Goal: Task Accomplishment & Management: Use online tool/utility

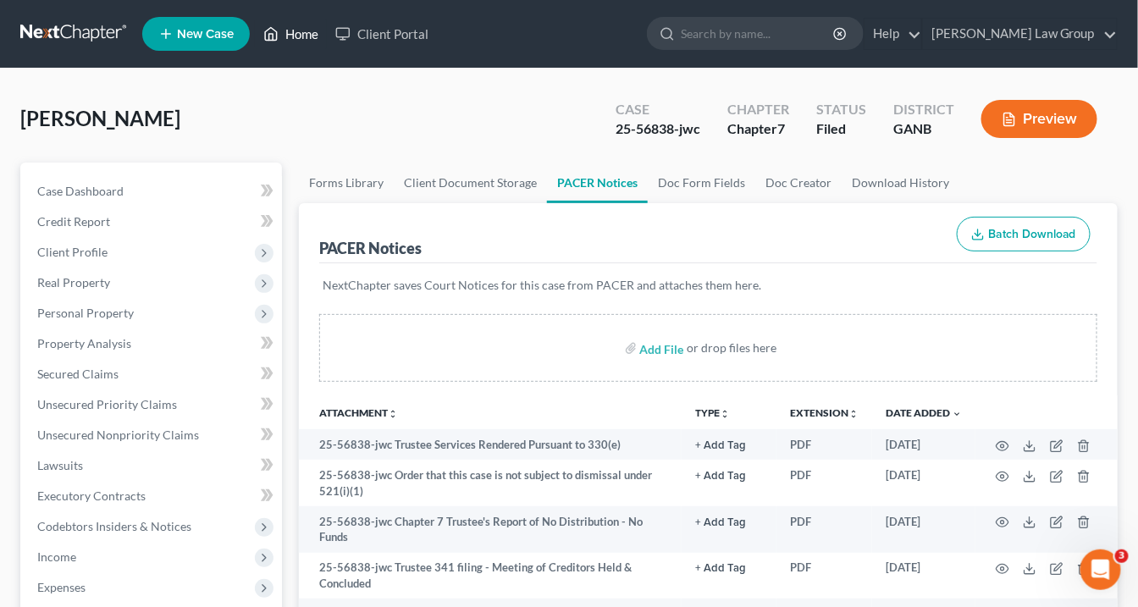
drag, startPoint x: 304, startPoint y: 30, endPoint x: 328, endPoint y: 30, distance: 23.7
click at [306, 31] on link "Home" at bounding box center [291, 34] width 72 height 30
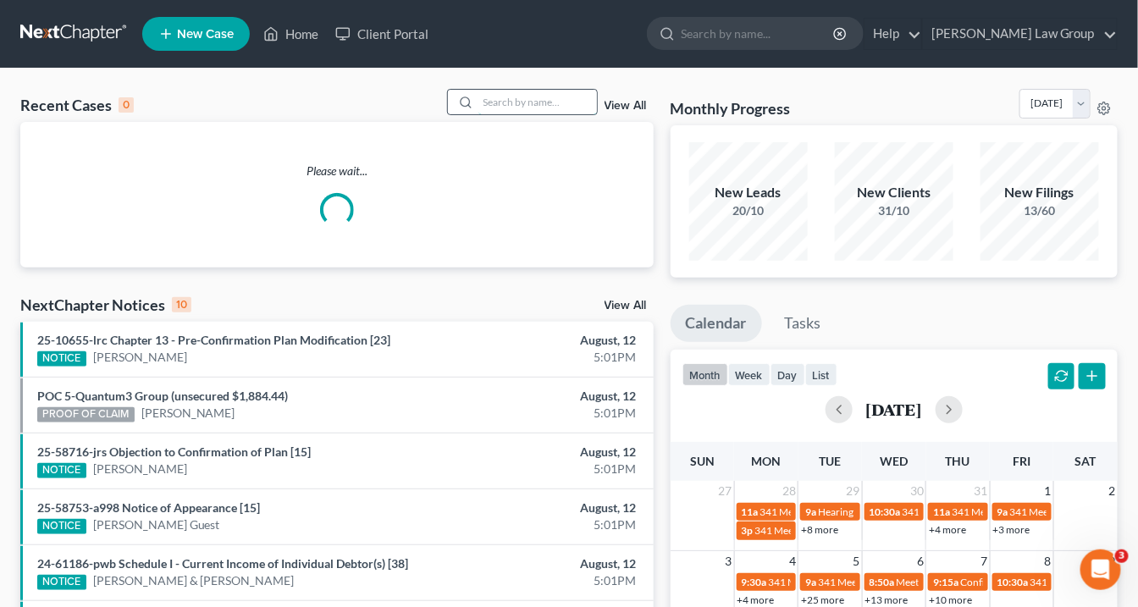
drag, startPoint x: 544, startPoint y: 100, endPoint x: 552, endPoint y: 96, distance: 8.7
click at [544, 99] on input "search" at bounding box center [537, 102] width 119 height 25
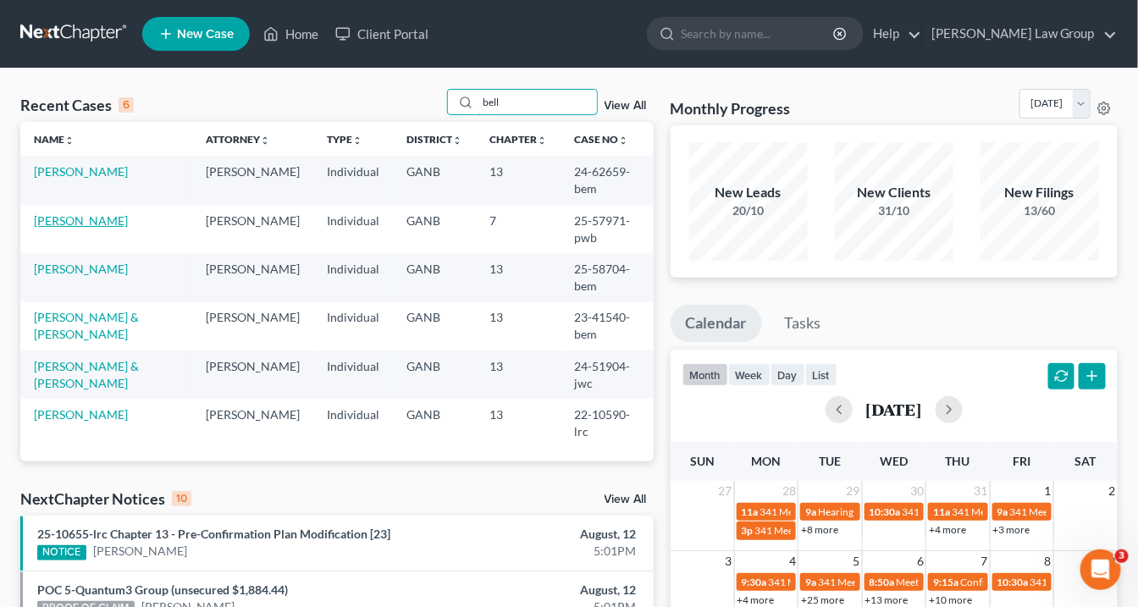
type input "bell"
click at [80, 217] on link "[PERSON_NAME]" at bounding box center [81, 220] width 94 height 14
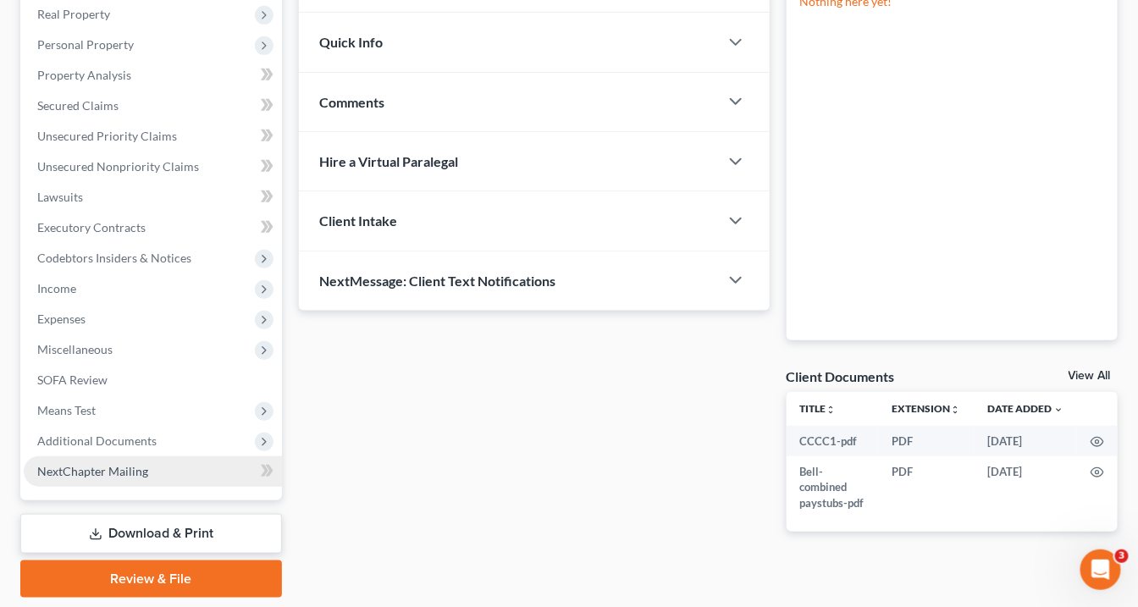
scroll to position [321, 0]
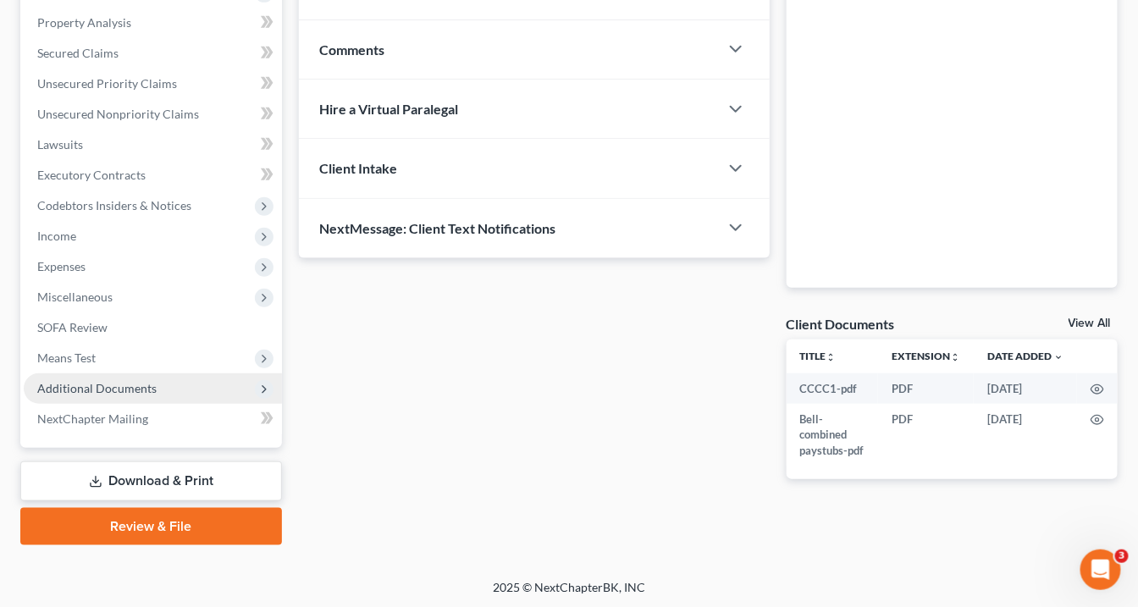
click at [115, 386] on span "Additional Documents" at bounding box center [96, 388] width 119 height 14
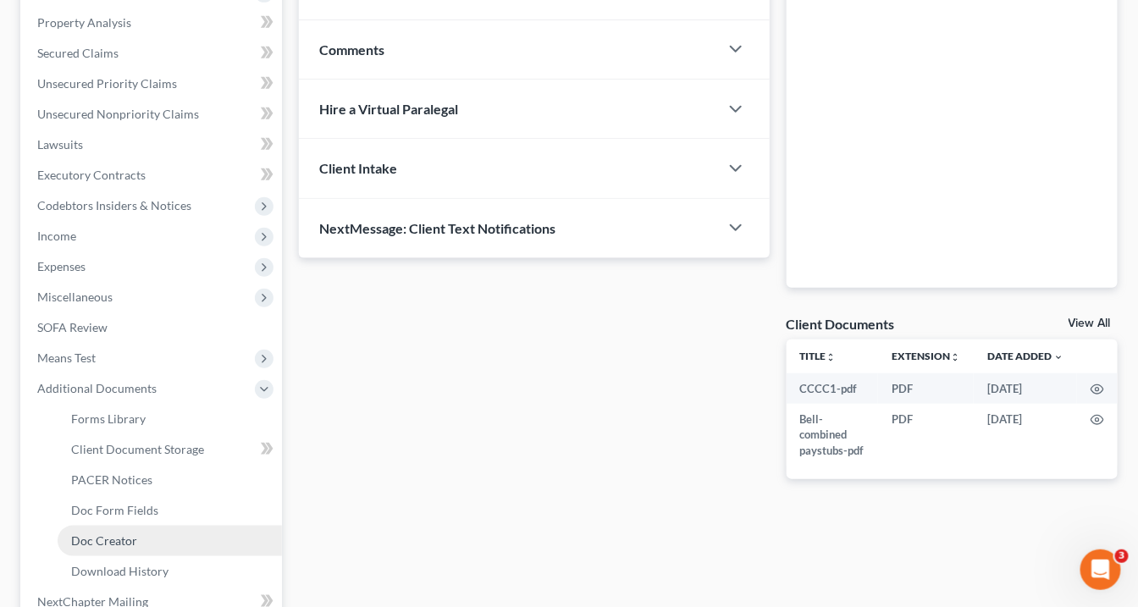
click at [140, 538] on link "Doc Creator" at bounding box center [170, 541] width 224 height 30
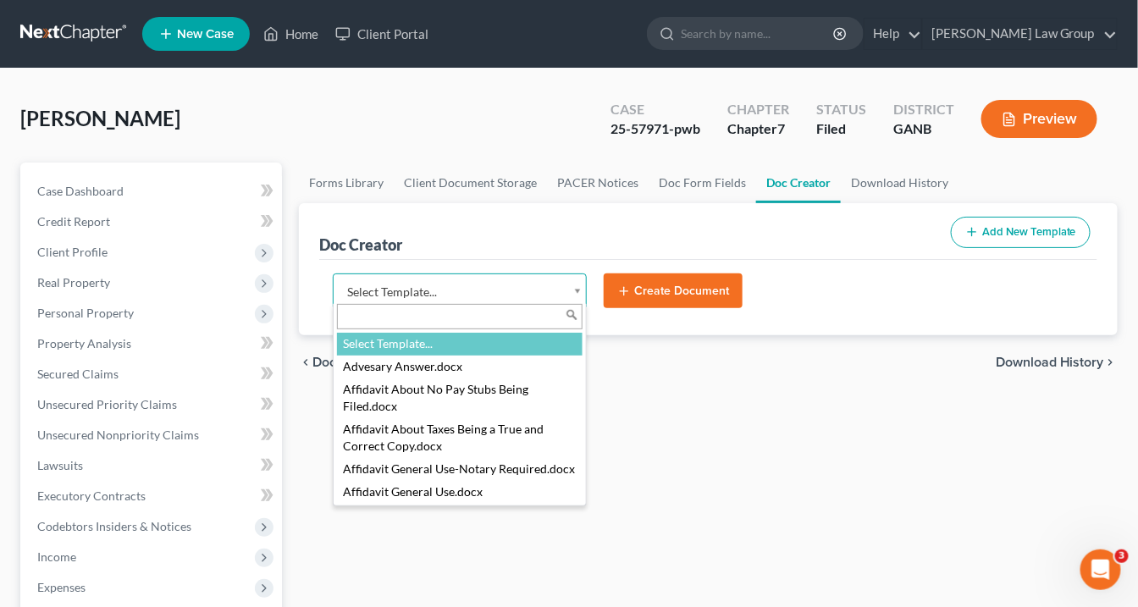
click at [577, 290] on body "Home New Case Client Portal [PERSON_NAME] Law Group [EMAIL_ADDRESS][DOMAIN_NAME…" at bounding box center [569, 556] width 1138 height 1113
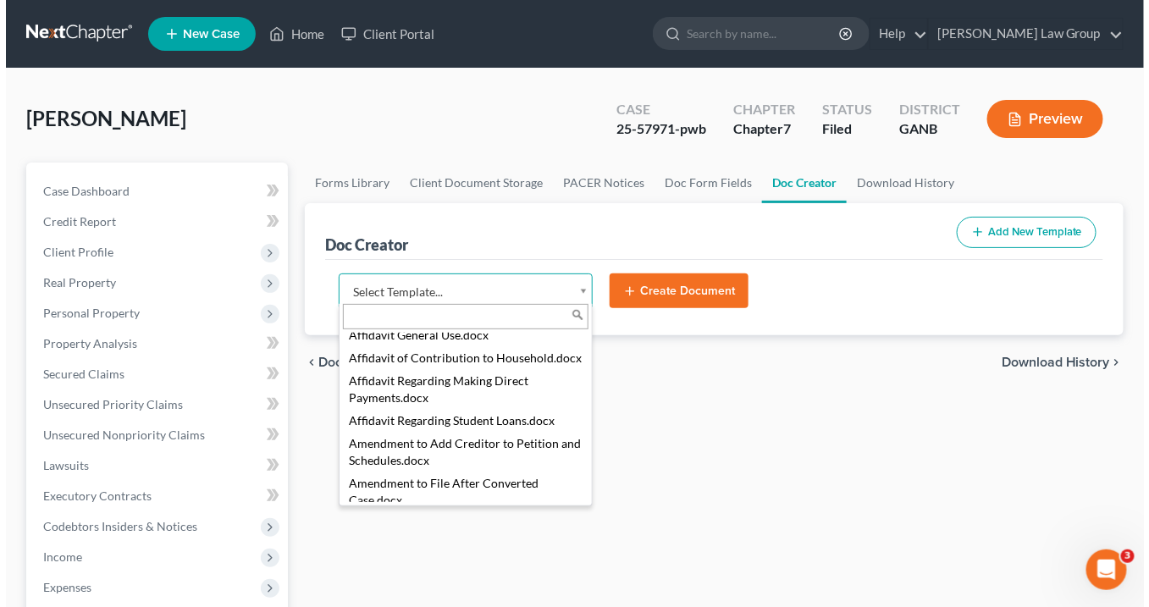
scroll to position [135, 0]
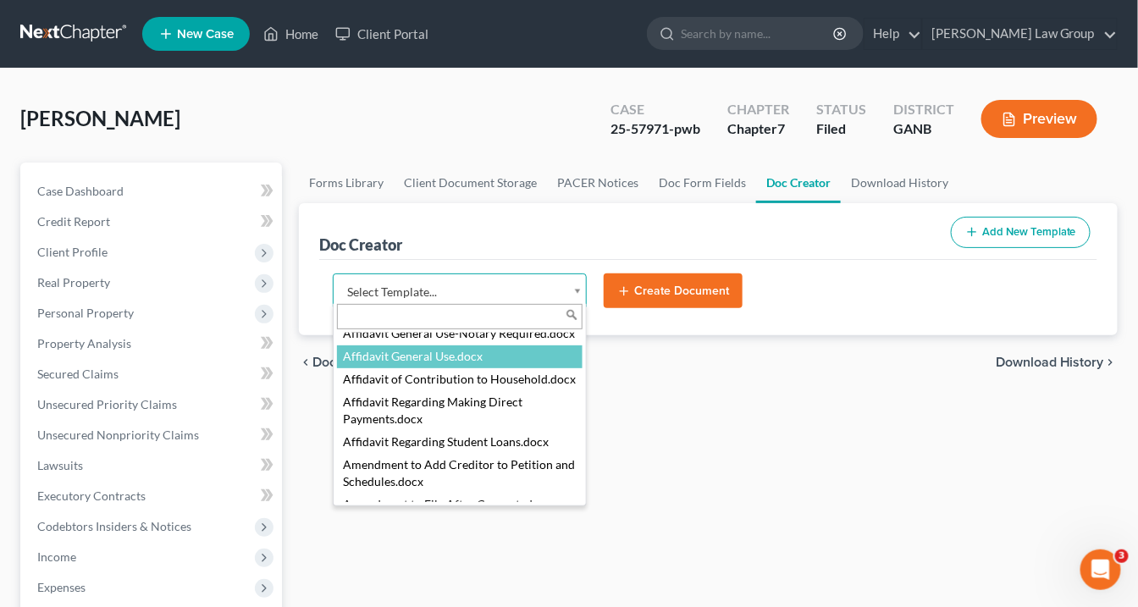
select select "111524"
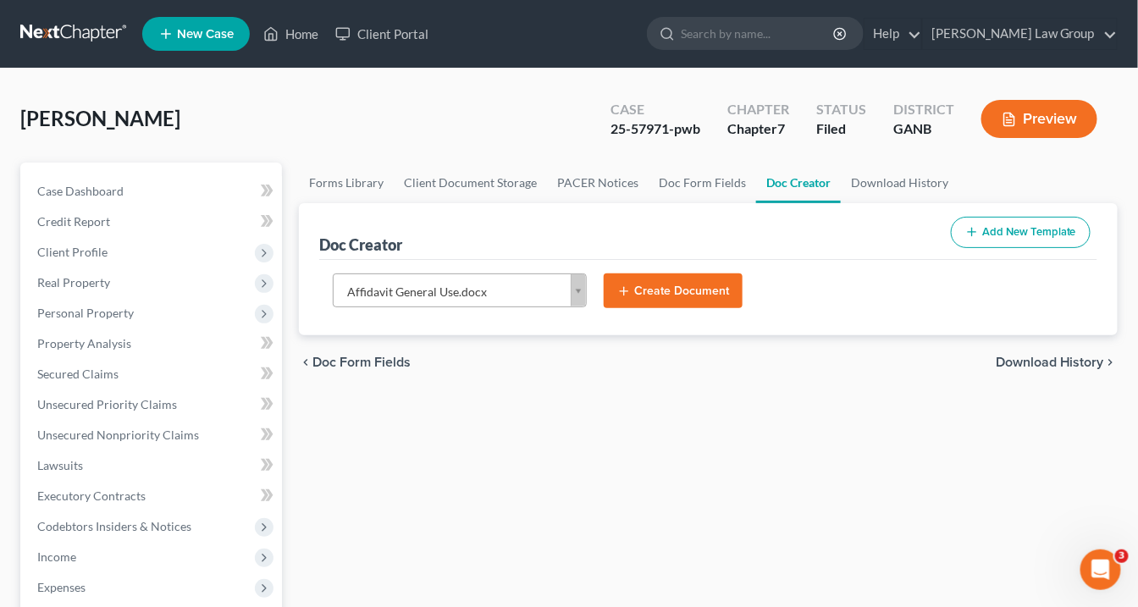
click at [695, 300] on button "Create Document" at bounding box center [673, 291] width 139 height 36
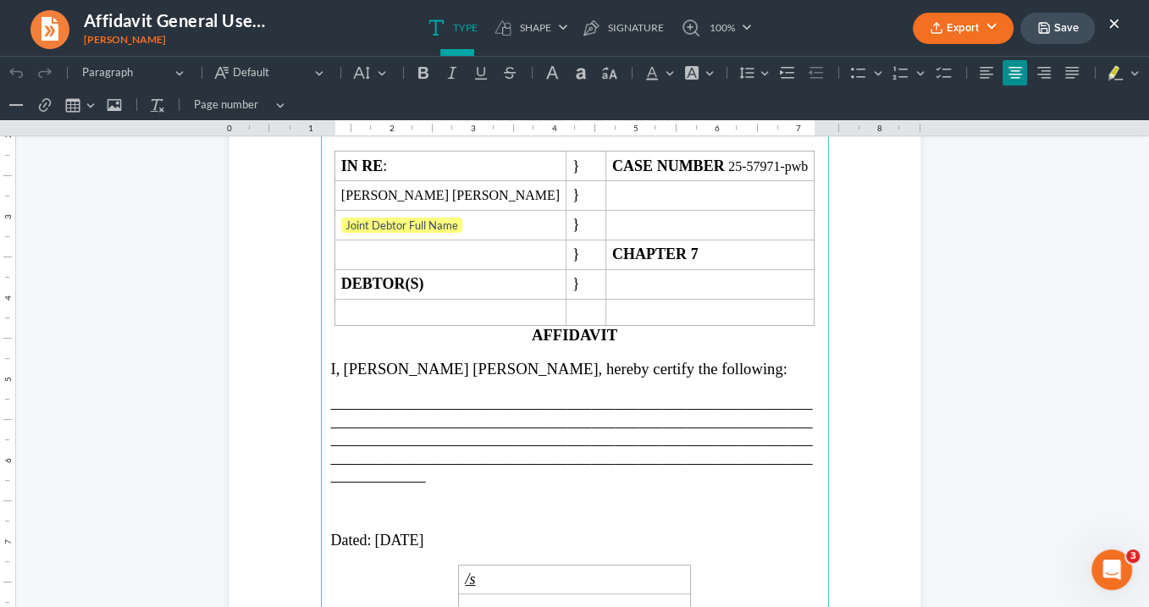
scroll to position [271, 0]
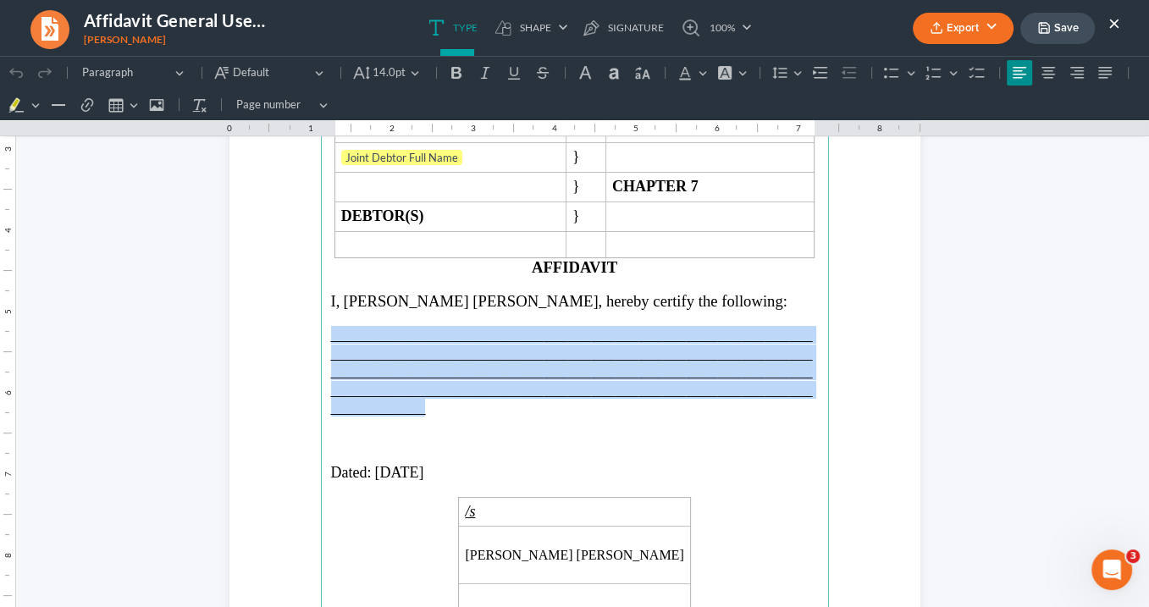
drag, startPoint x: 422, startPoint y: 406, endPoint x: 328, endPoint y: 330, distance: 120.4
click at [331, 330] on p "_______________________________________________________________________________…" at bounding box center [575, 371] width 488 height 91
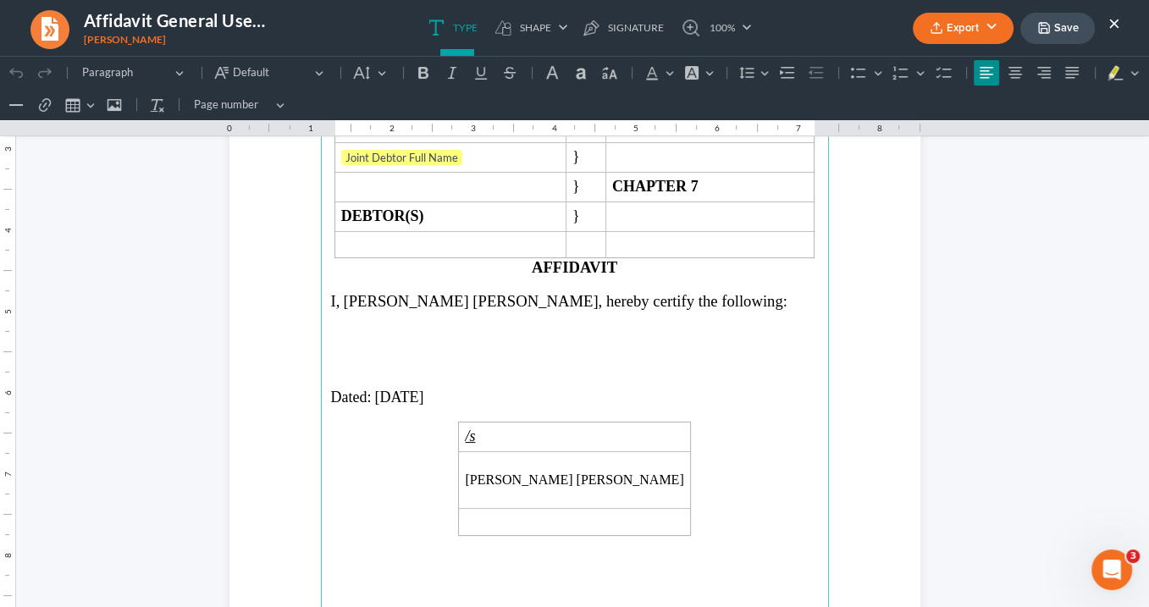
drag, startPoint x: 362, startPoint y: 326, endPoint x: 373, endPoint y: 330, distance: 11.8
click at [365, 327] on p "Rich Text Editor, page-0-main" at bounding box center [575, 333] width 488 height 15
drag, startPoint x: 624, startPoint y: 328, endPoint x: 320, endPoint y: 322, distance: 304.0
click at [321, 324] on main "IN THE UNITED STATES BANKRUPTCY COURT NORTHERN DISTRICT OF [US_STATE] ATLANTA D…" at bounding box center [575, 352] width 508 height 731
drag, startPoint x: 438, startPoint y: 328, endPoint x: 377, endPoint y: 69, distance: 266.1
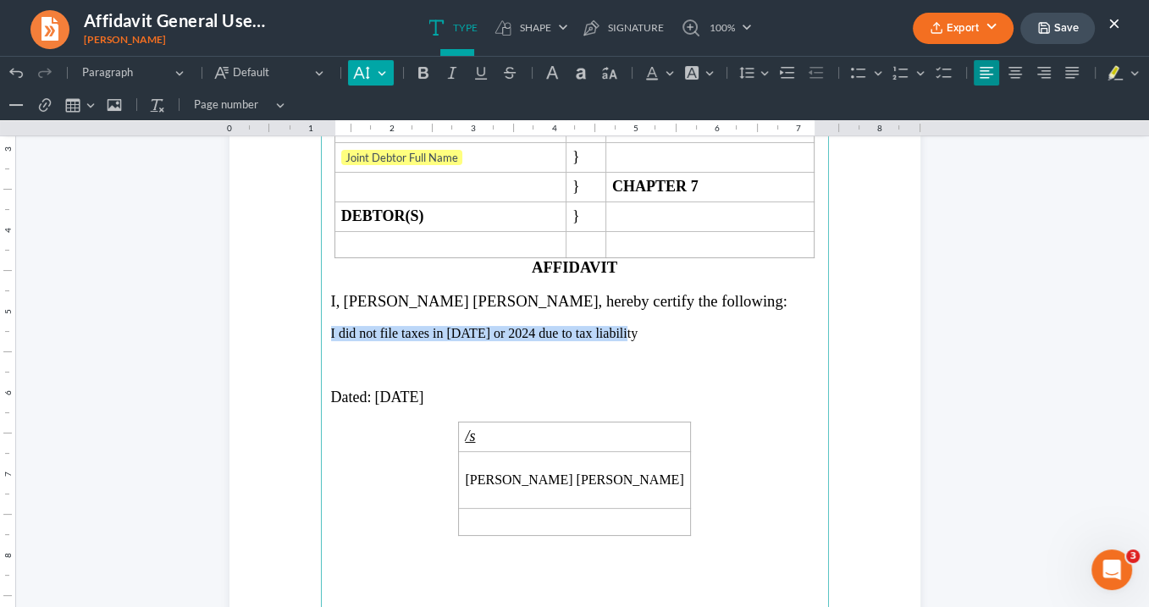
click at [377, 69] on button "Default" at bounding box center [370, 72] width 45 height 25
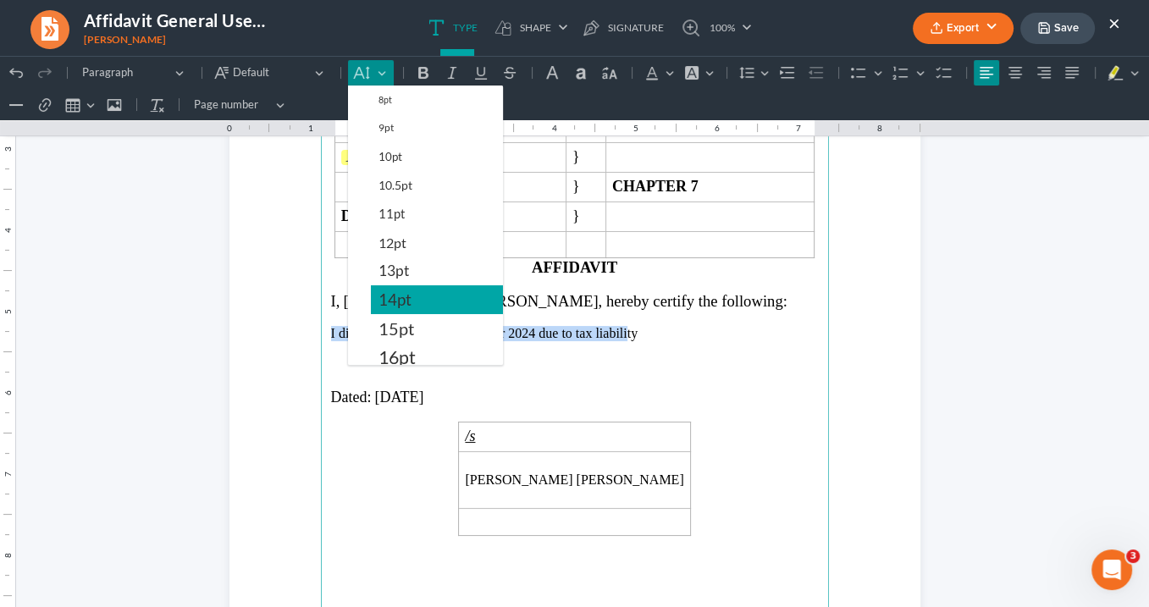
click at [405, 296] on span "14pt" at bounding box center [394, 300] width 33 height 20
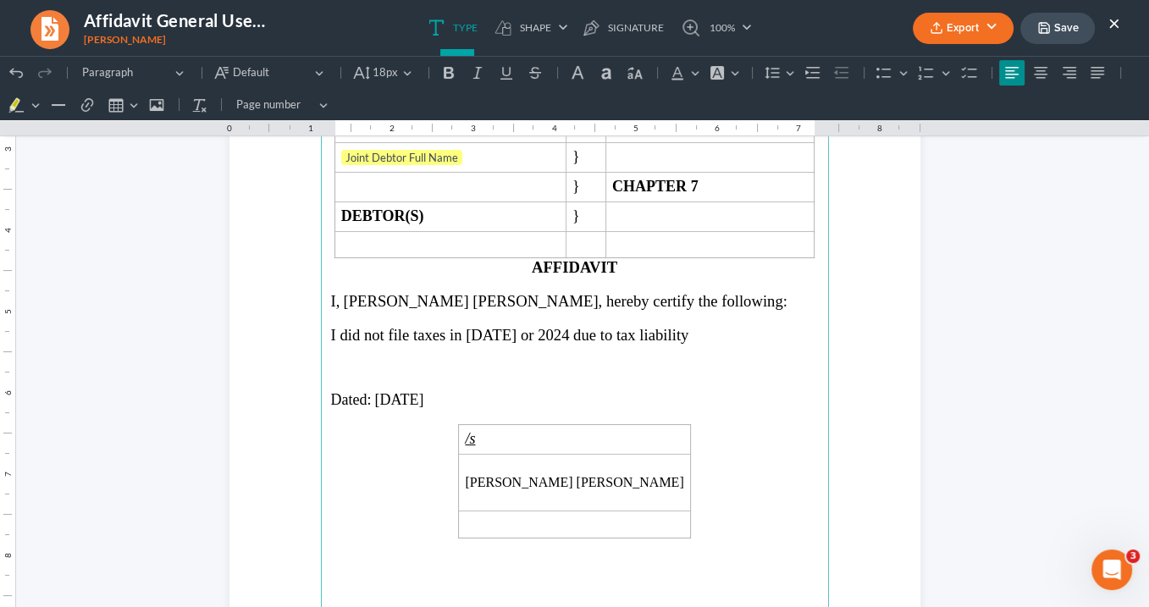
click at [549, 396] on p "Dated: [DATE]" at bounding box center [575, 400] width 488 height 18
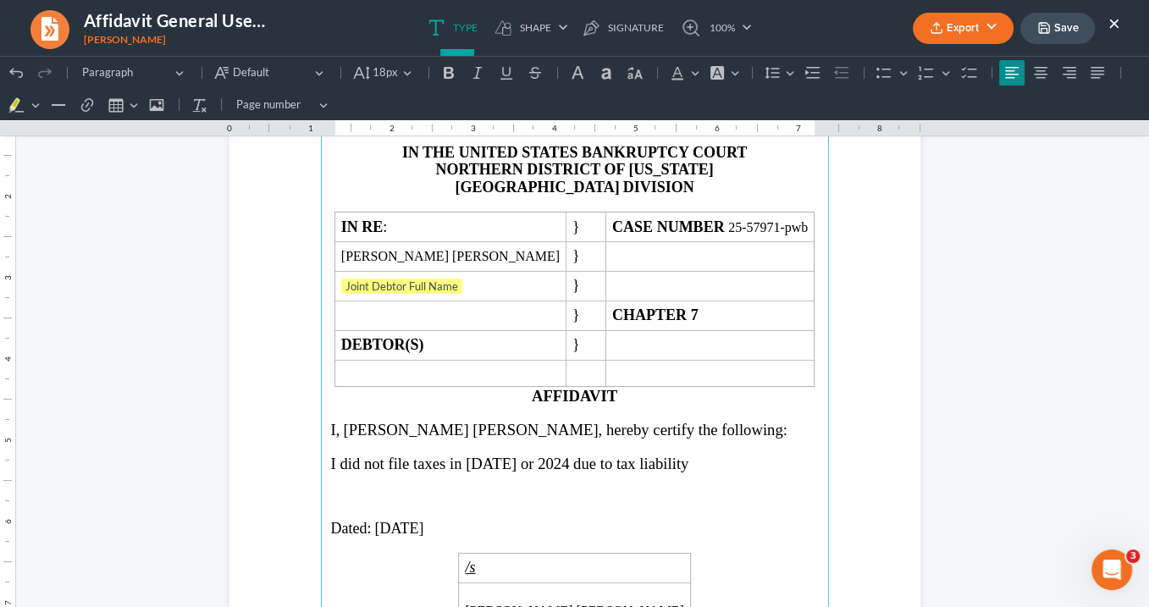
scroll to position [203, 0]
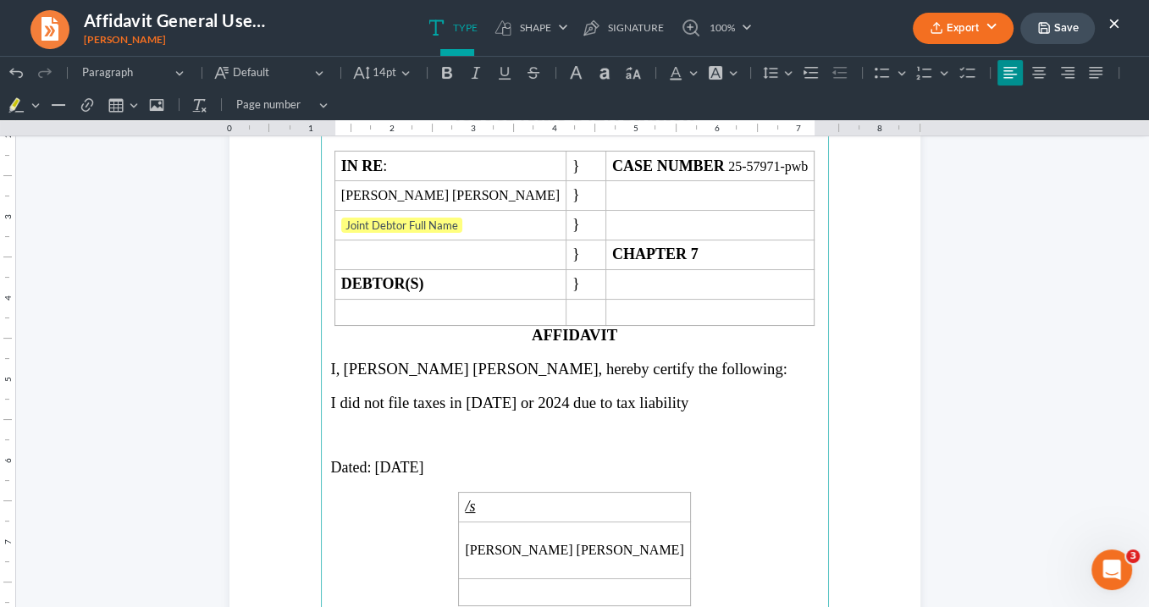
click at [662, 395] on span "I did not file taxes in [DATE] or 2024 due to tax liability" at bounding box center [510, 403] width 358 height 18
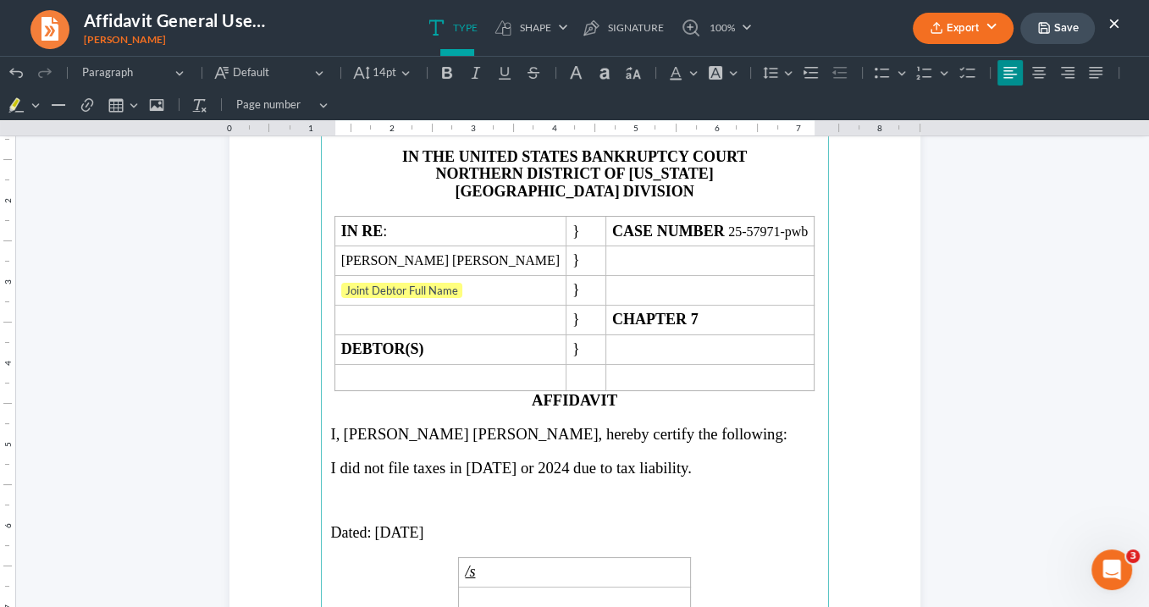
scroll to position [30, 0]
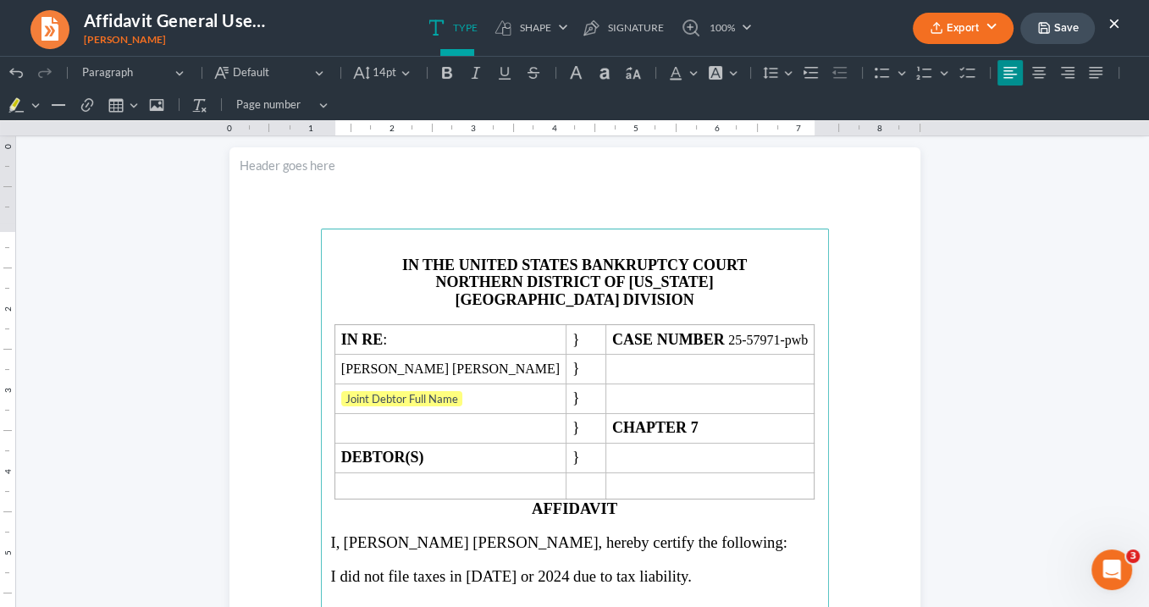
click at [940, 24] on icon "button" at bounding box center [937, 28] width 14 height 14
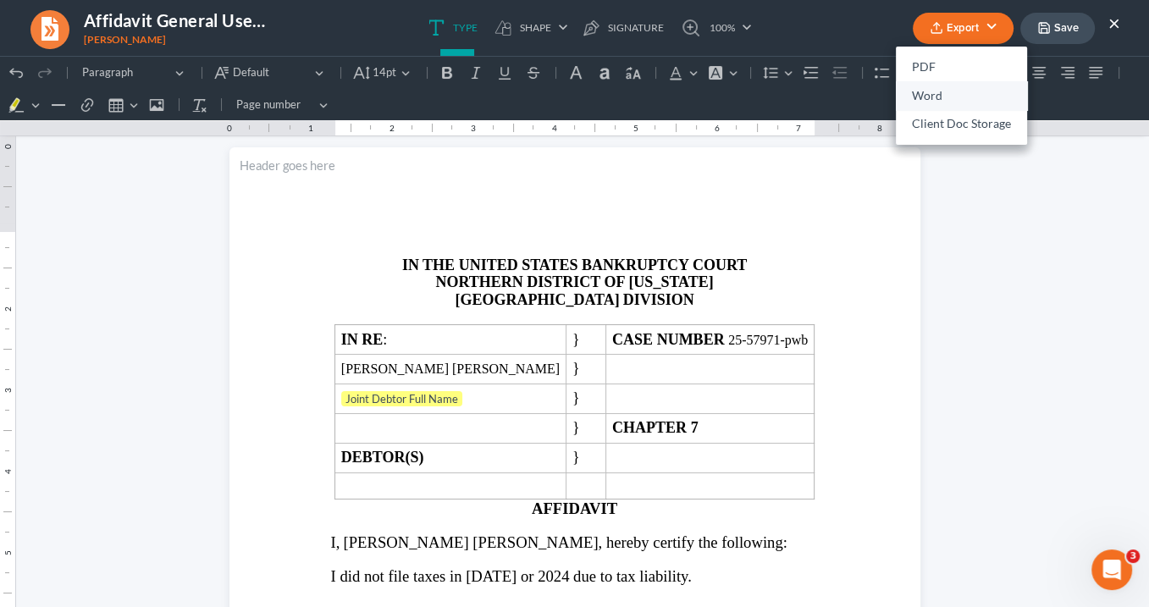
click at [943, 97] on link "Word" at bounding box center [961, 95] width 131 height 29
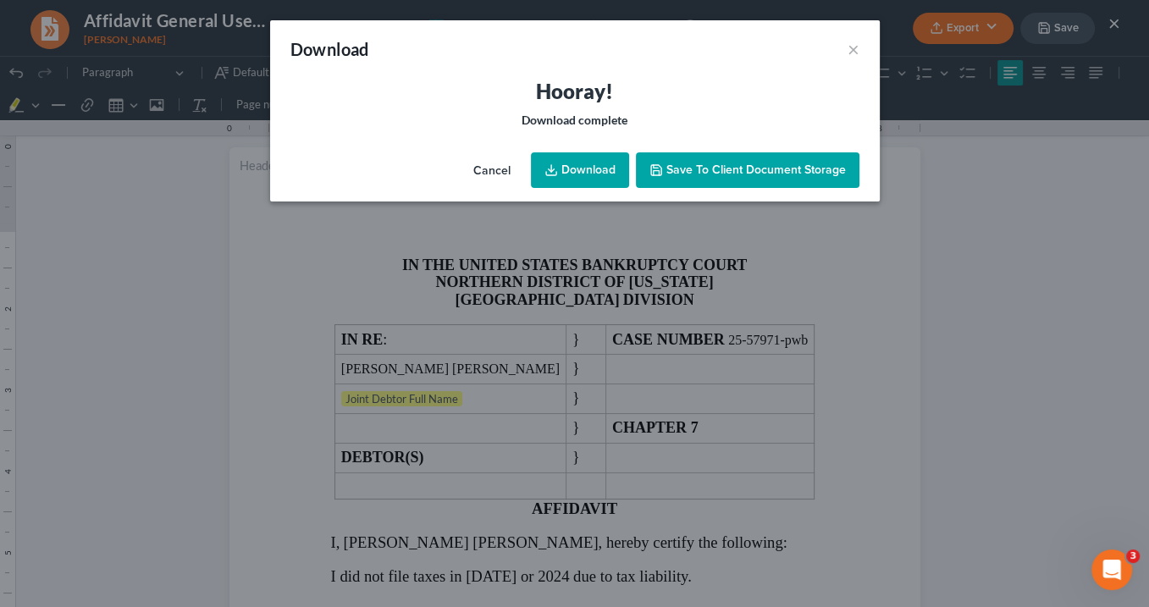
click at [571, 166] on link "Download" at bounding box center [580, 170] width 98 height 36
click at [573, 168] on link "Download" at bounding box center [580, 170] width 98 height 36
drag, startPoint x: 853, startPoint y: 53, endPoint x: 444, endPoint y: 120, distance: 413.5
click at [852, 53] on button "×" at bounding box center [853, 49] width 12 height 20
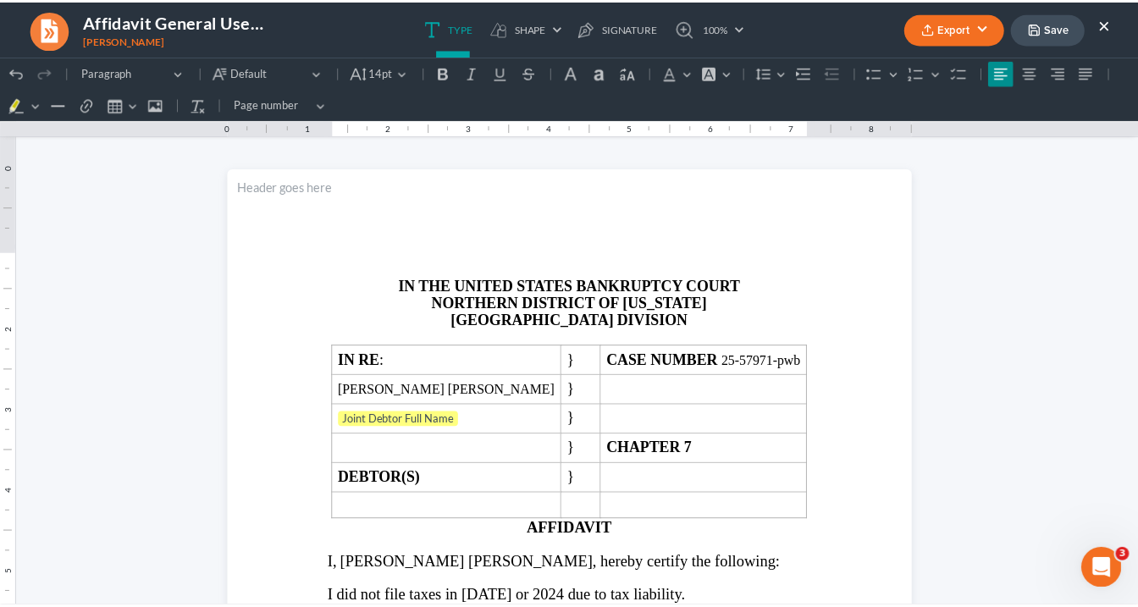
scroll to position [0, 0]
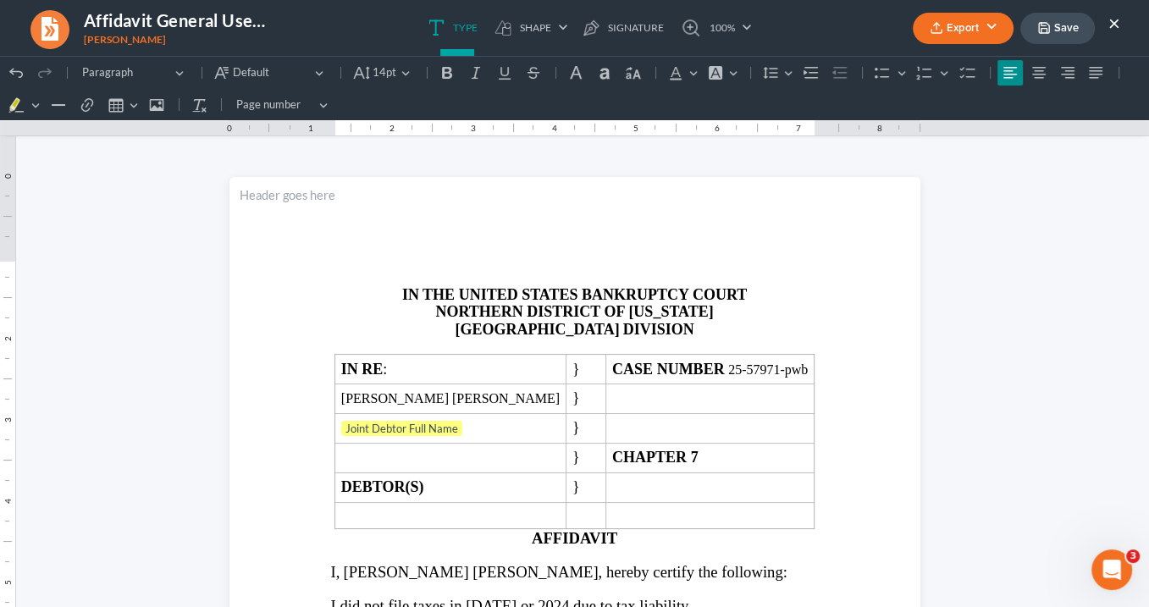
click at [1112, 21] on button "×" at bounding box center [1114, 23] width 12 height 20
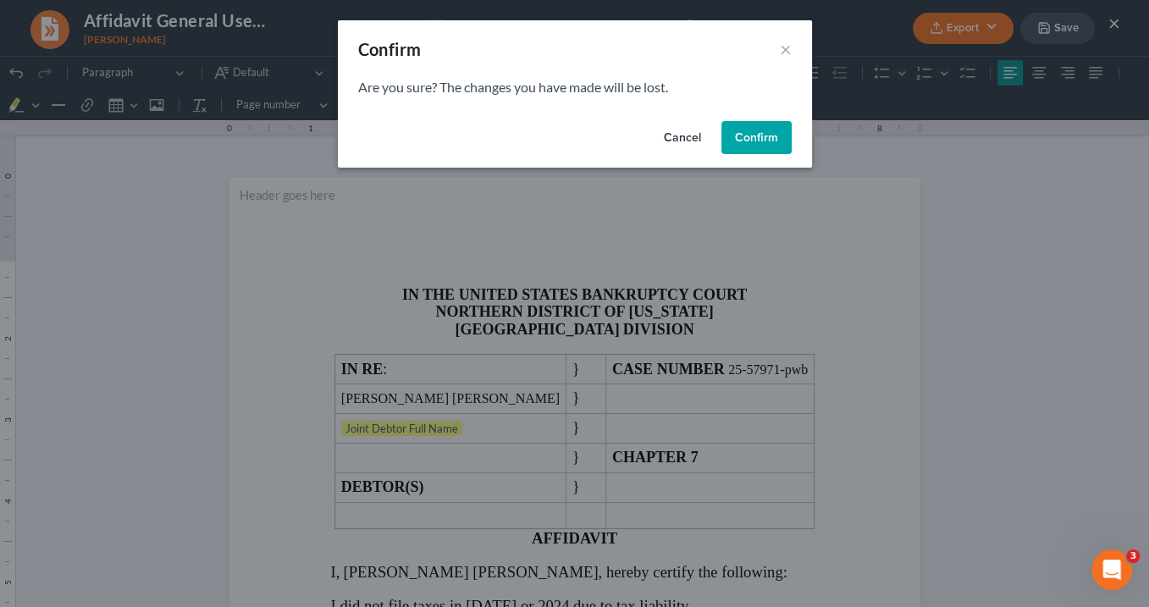
click at [767, 141] on button "Confirm" at bounding box center [756, 138] width 70 height 34
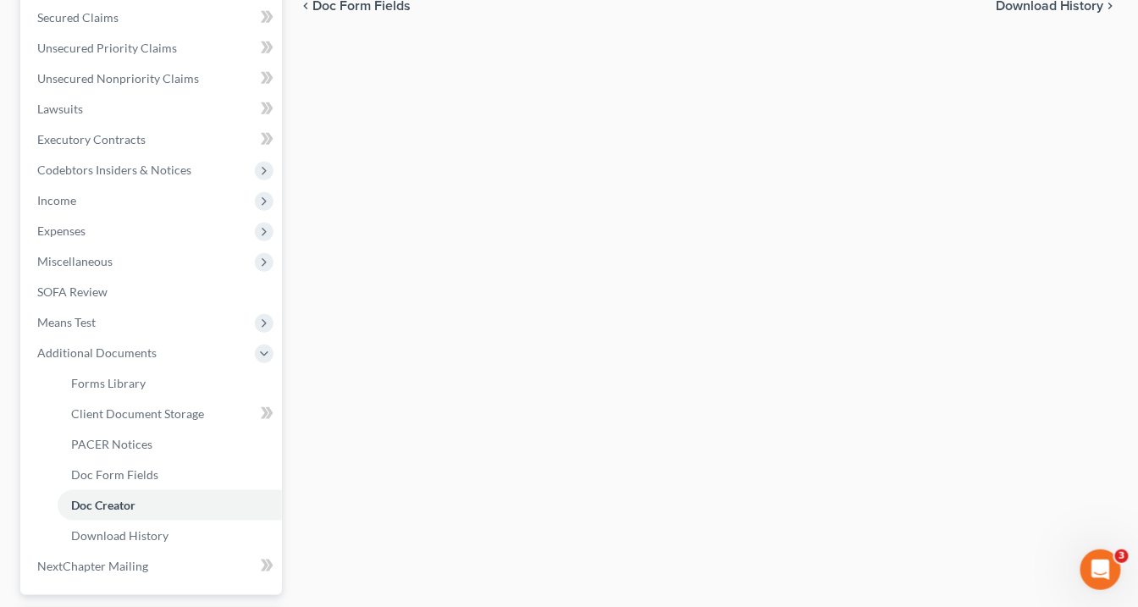
scroll to position [474, 0]
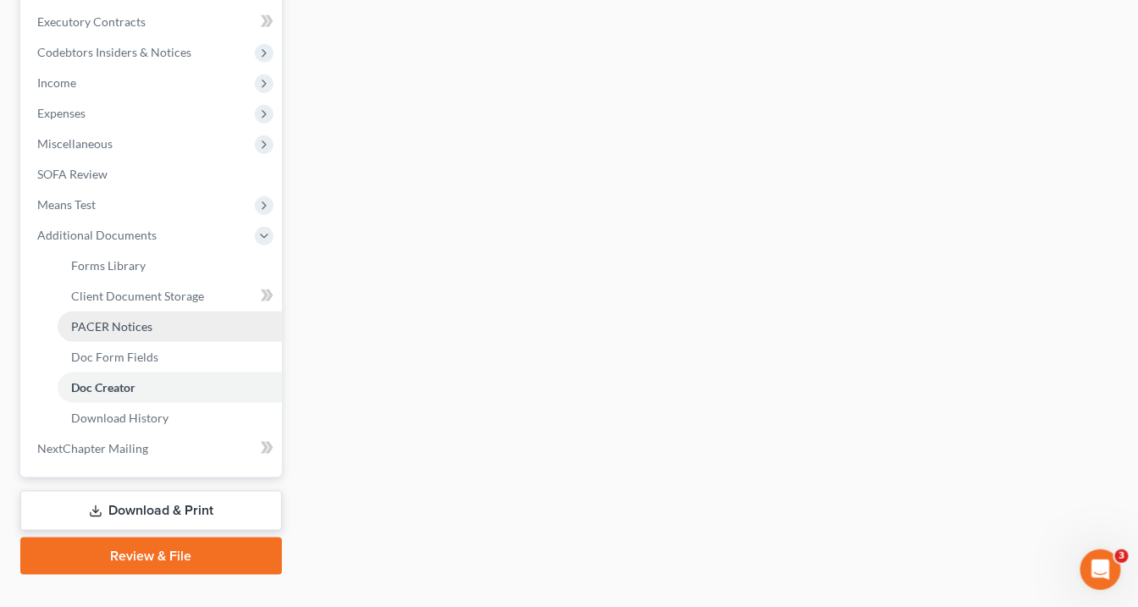
click at [183, 323] on link "PACER Notices" at bounding box center [170, 327] width 224 height 30
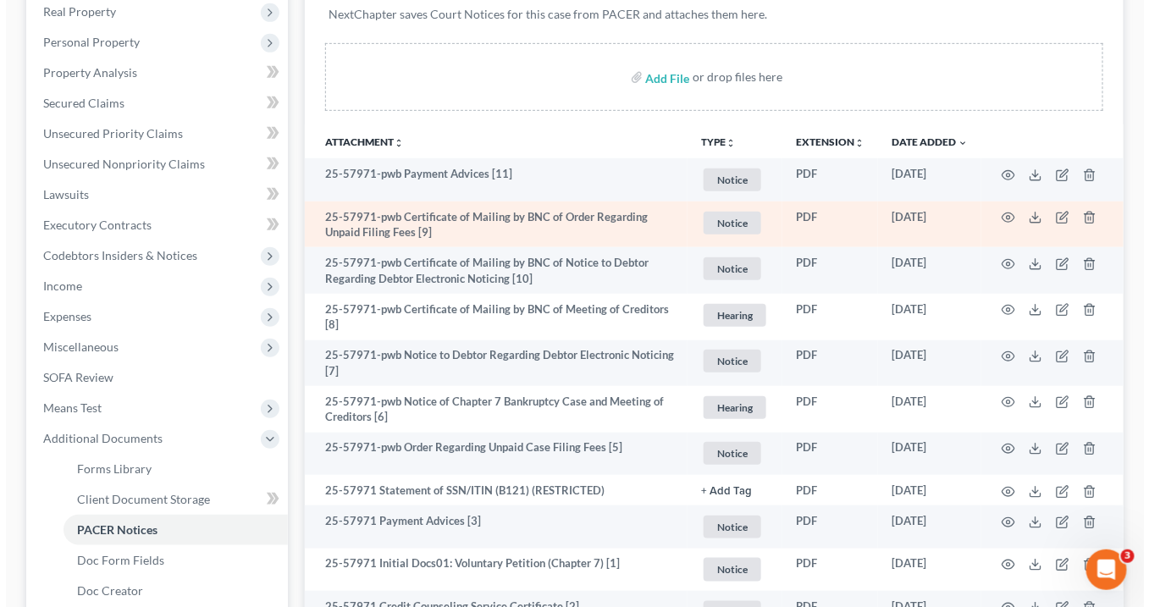
scroll to position [406, 0]
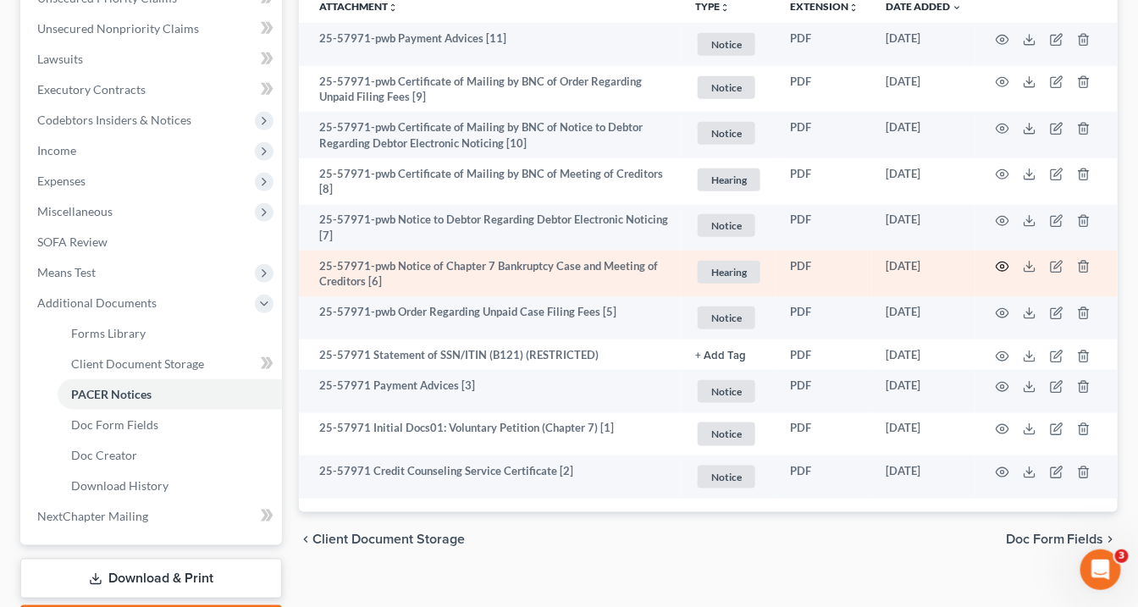
click at [1004, 265] on circle "button" at bounding box center [1002, 266] width 3 height 3
